Goal: Task Accomplishment & Management: Use online tool/utility

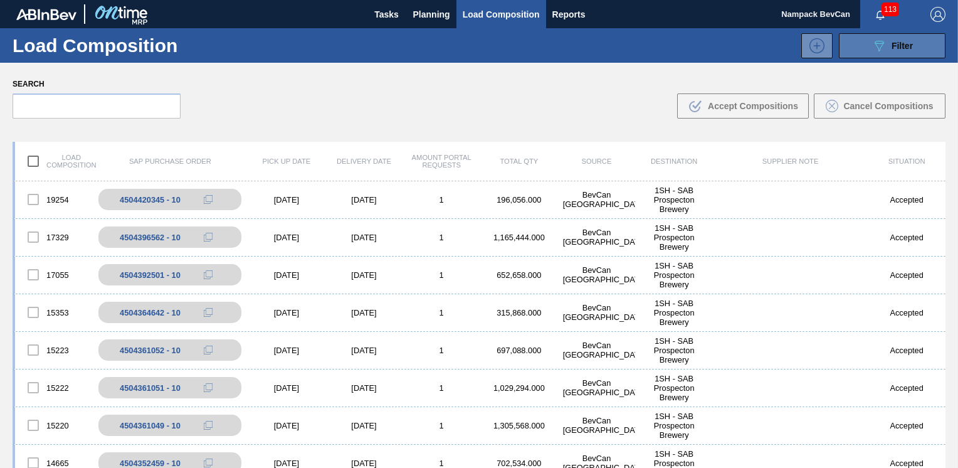
click at [903, 48] on span "Filter" at bounding box center [901, 46] width 21 height 10
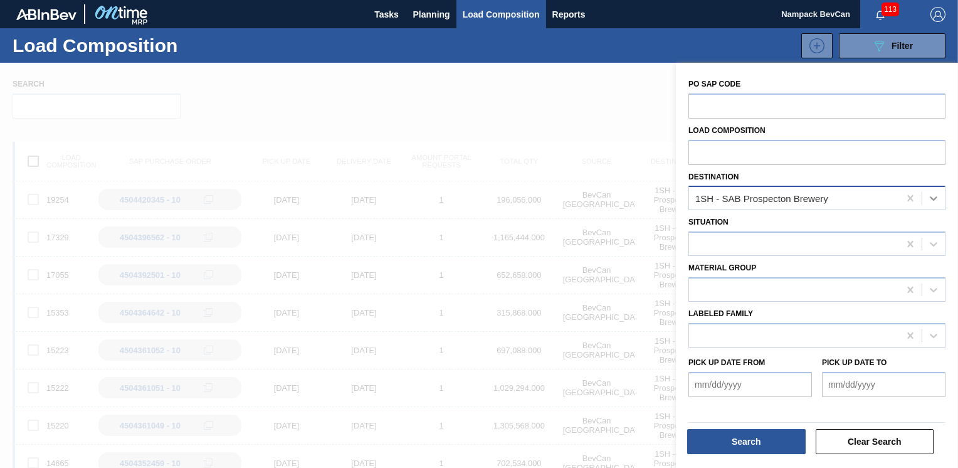
click at [930, 196] on icon at bounding box center [933, 198] width 13 height 13
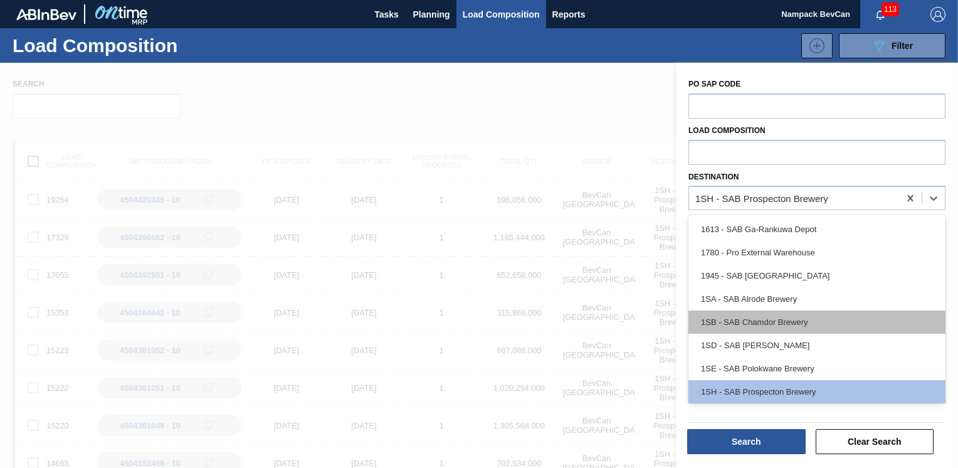
click at [776, 324] on div "1SB - SAB Chamdor Brewery" at bounding box center [816, 321] width 257 height 23
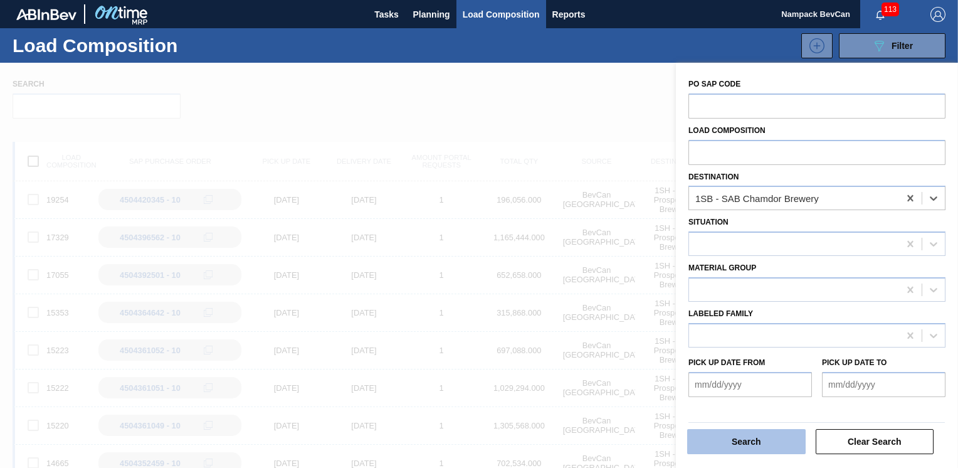
click at [752, 444] on button "Search" at bounding box center [746, 441] width 118 height 25
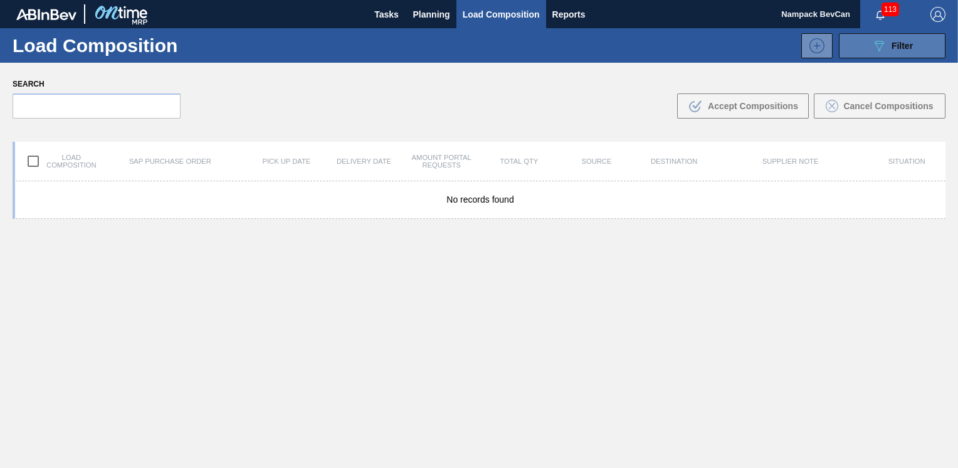
click at [891, 41] on span "Filter" at bounding box center [901, 46] width 21 height 10
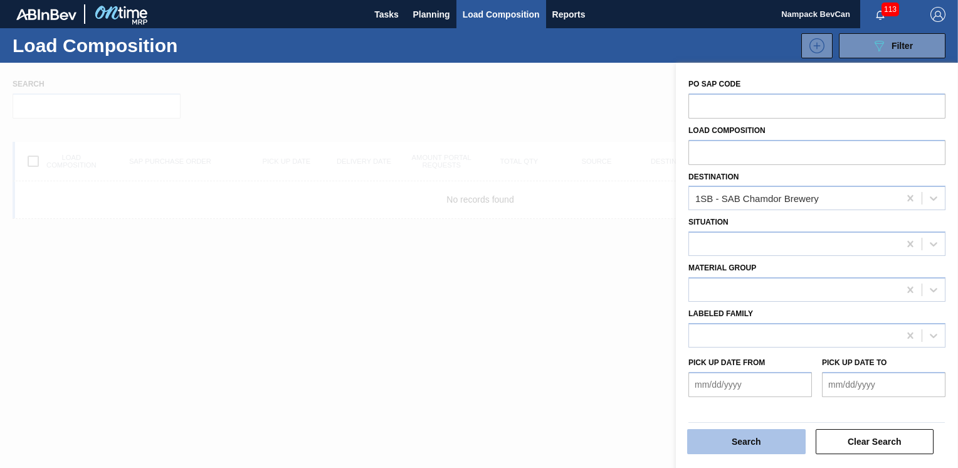
click at [774, 444] on button "Search" at bounding box center [746, 441] width 118 height 25
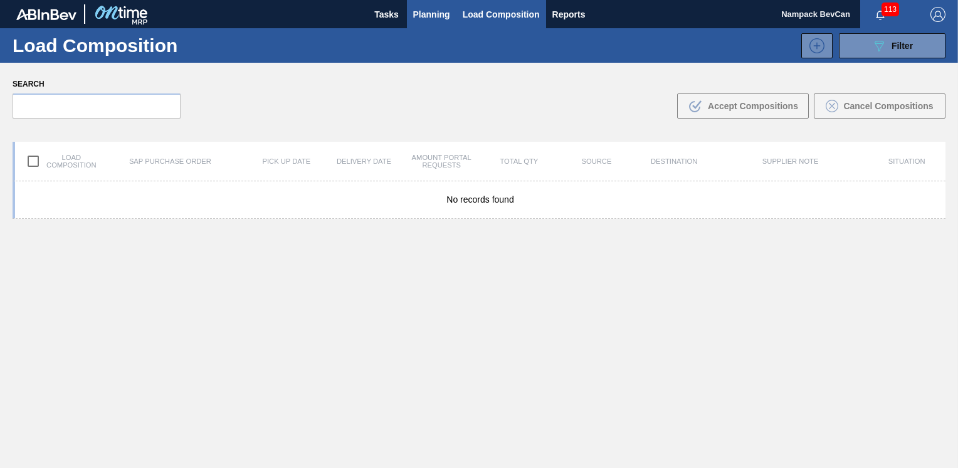
click at [416, 18] on span "Planning" at bounding box center [431, 14] width 37 height 15
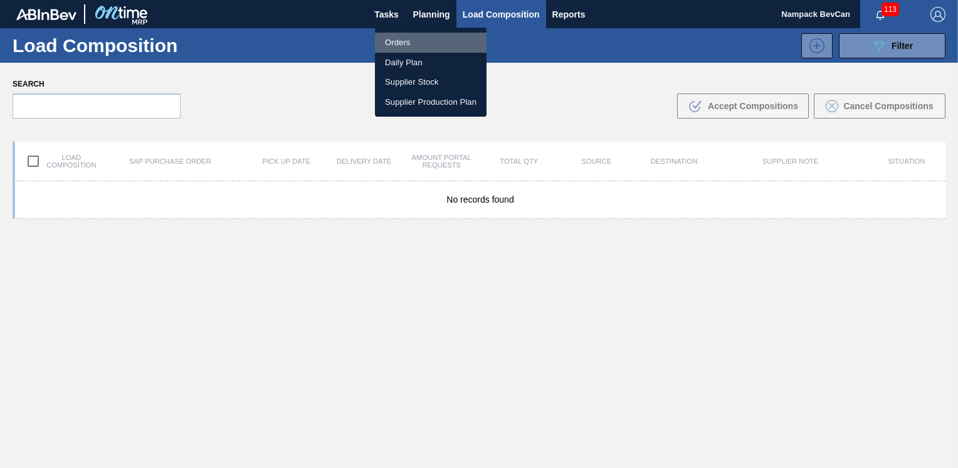
click at [403, 45] on li "Orders" at bounding box center [431, 43] width 112 height 20
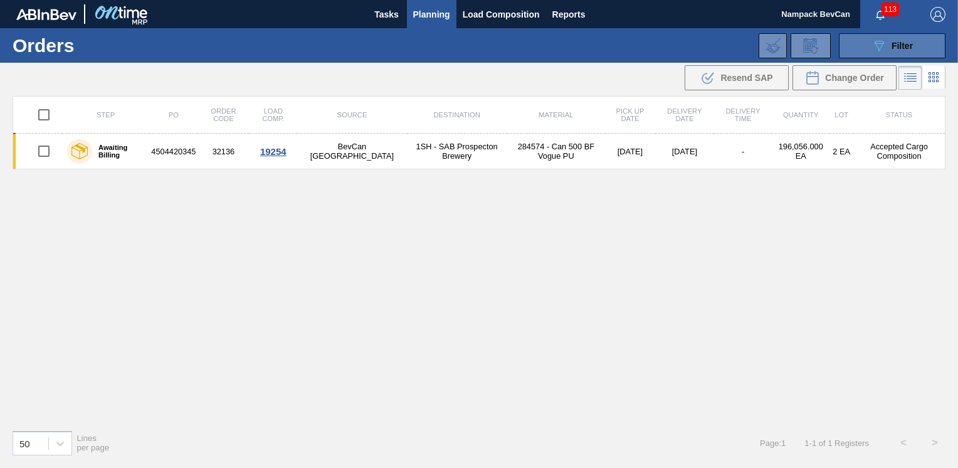
click at [895, 47] on span "Filter" at bounding box center [901, 46] width 21 height 10
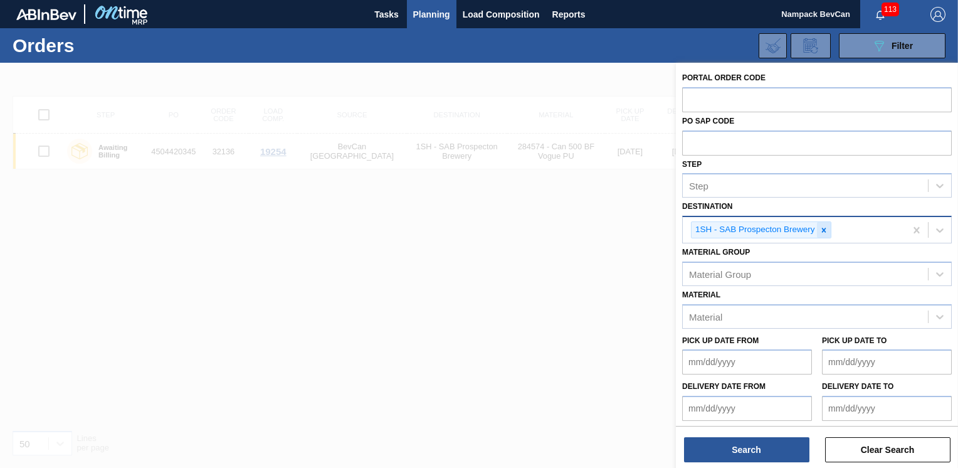
click at [822, 231] on icon at bounding box center [823, 230] width 9 height 9
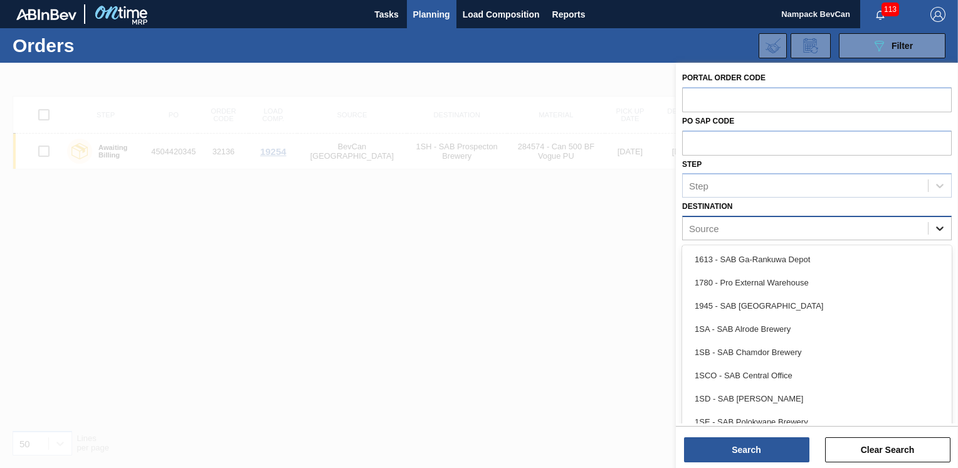
click at [933, 227] on icon at bounding box center [939, 228] width 13 height 13
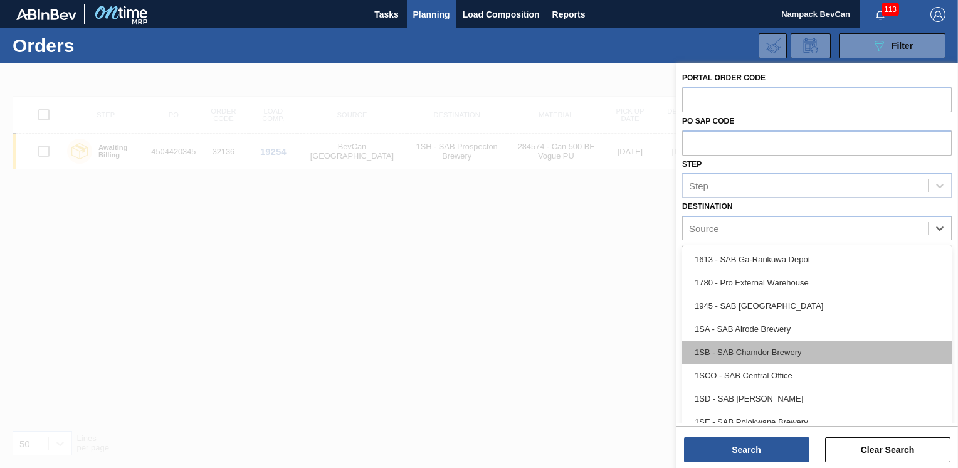
click at [754, 350] on div "1SB - SAB Chamdor Brewery" at bounding box center [817, 351] width 270 height 23
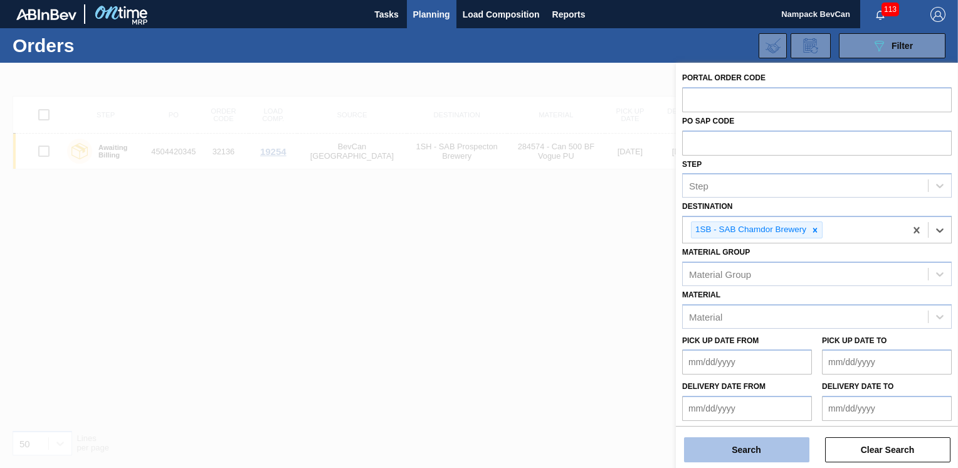
click at [765, 445] on button "Search" at bounding box center [746, 449] width 125 height 25
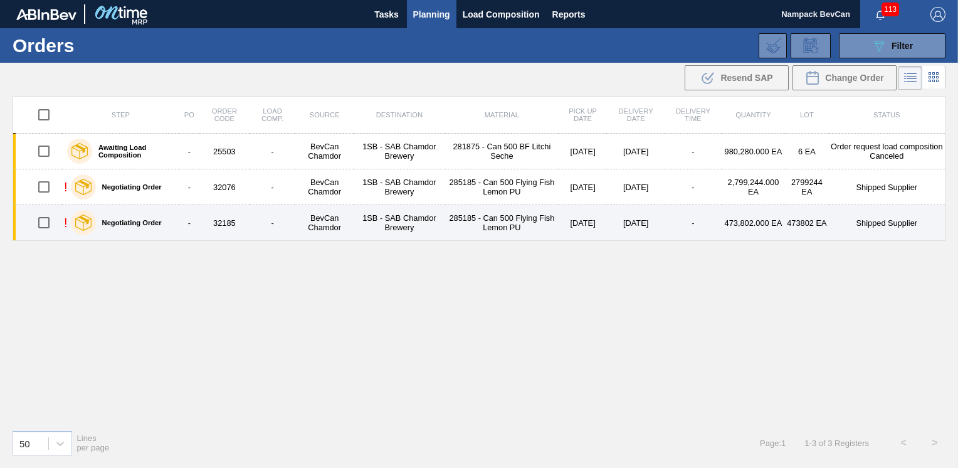
click at [115, 215] on div "Negotiating Order" at bounding box center [116, 222] width 97 height 31
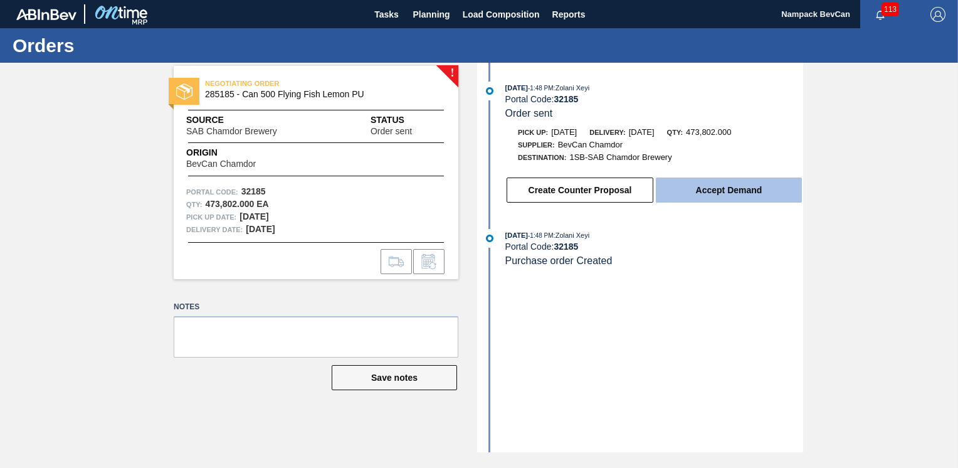
click at [711, 192] on button "Accept Demand" at bounding box center [729, 189] width 146 height 25
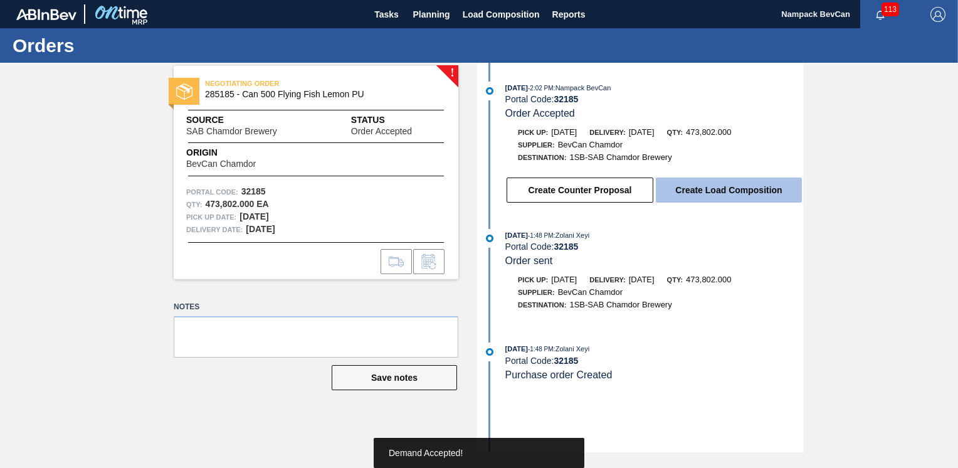
click at [717, 202] on button "Create Load Composition" at bounding box center [729, 189] width 146 height 25
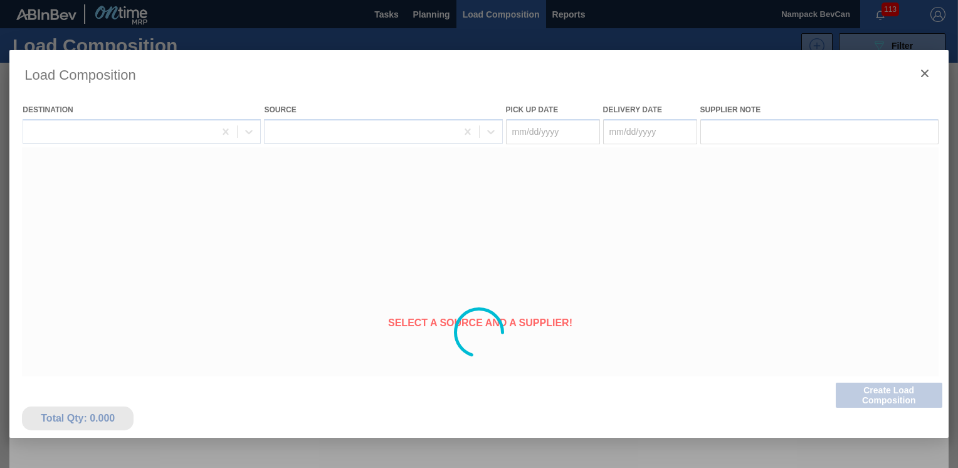
type Date "[DATE]"
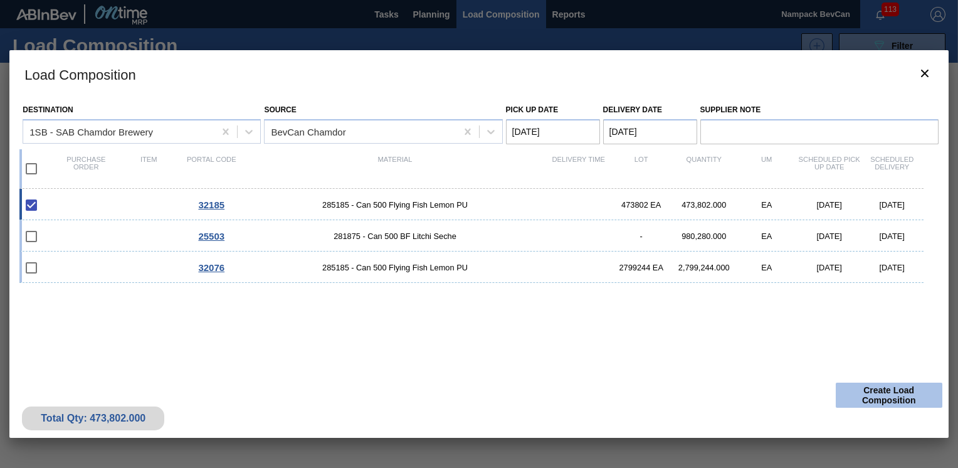
click at [893, 389] on button "Create Load Composition" at bounding box center [889, 394] width 107 height 25
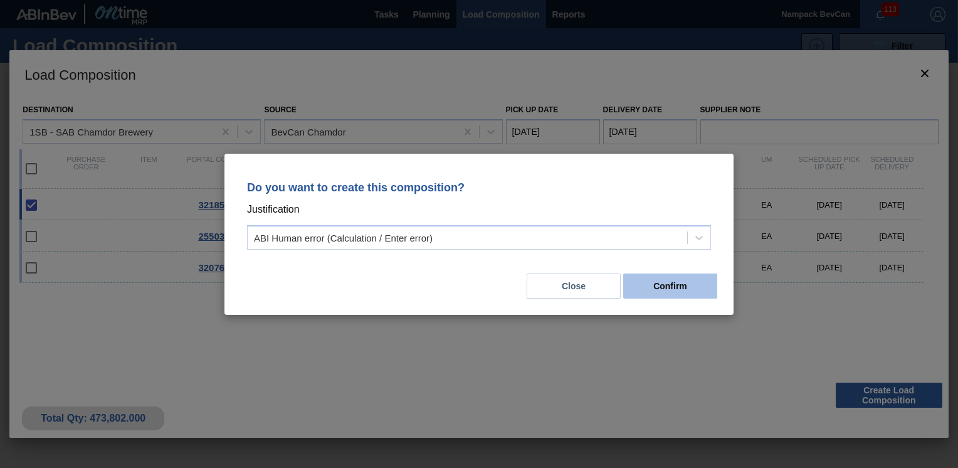
click at [651, 278] on button "Confirm" at bounding box center [670, 285] width 94 height 25
